Goal: Understand process/instructions: Learn about a topic

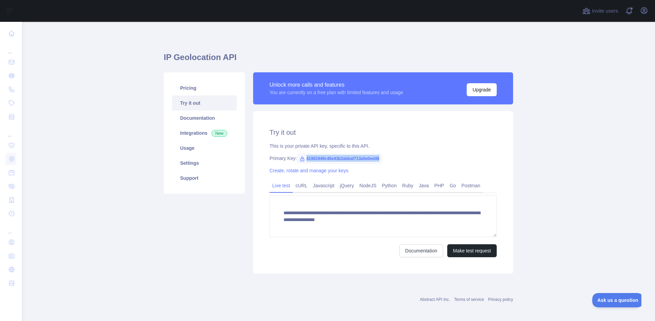
drag, startPoint x: 307, startPoint y: 158, endPoint x: 388, endPoint y: 159, distance: 81.6
click at [388, 159] on div "Primary Key: 41981949c45e43b2abbaf713a5e0ed49" at bounding box center [383, 158] width 227 height 7
click at [402, 165] on div "**********" at bounding box center [383, 192] width 260 height 162
click at [392, 167] on div "Create, rotate and manage your keys" at bounding box center [383, 170] width 227 height 7
click at [388, 187] on link "Python" at bounding box center [389, 185] width 20 height 11
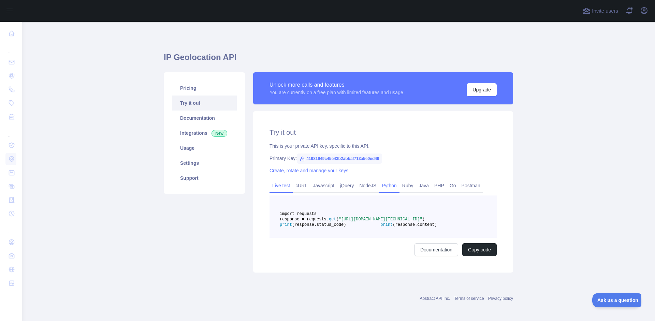
click at [277, 184] on link "Live test" at bounding box center [281, 185] width 23 height 11
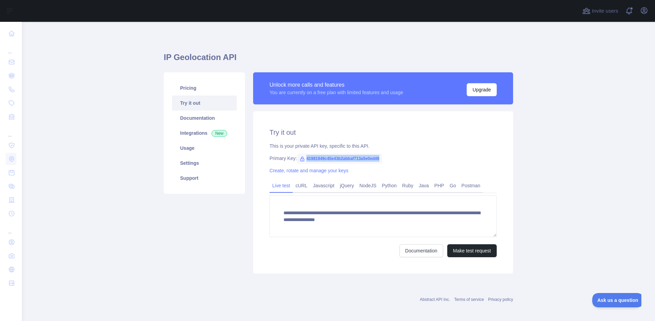
drag, startPoint x: 379, startPoint y: 158, endPoint x: 312, endPoint y: 158, distance: 66.6
click at [303, 155] on span "41981949c45e43b2abbaf713a5e0ed49" at bounding box center [339, 159] width 85 height 10
copy span "41981949c45e43b2abbaf713a5e0ed49"
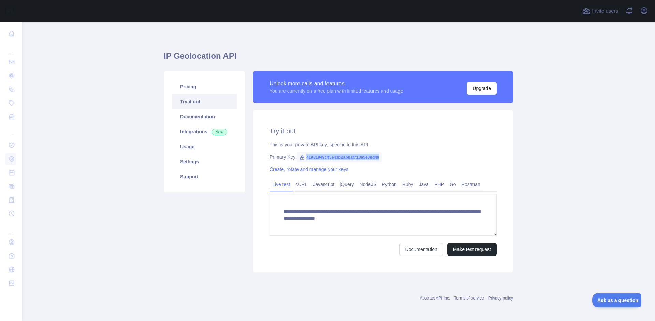
scroll to position [2, 0]
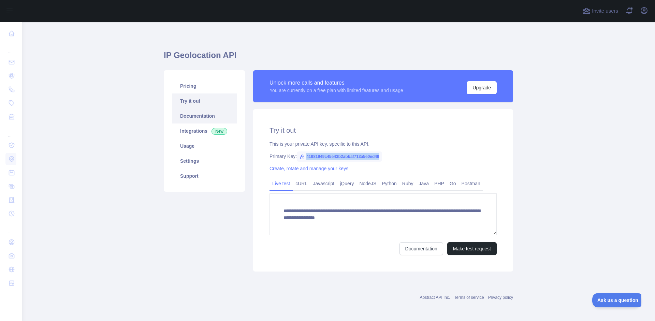
click at [191, 118] on link "Documentation" at bounding box center [204, 116] width 65 height 15
